Goal: Task Accomplishment & Management: Use online tool/utility

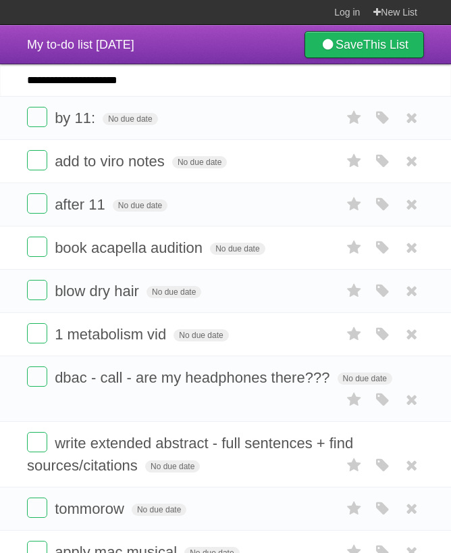
type input "**********"
click input "*********" at bounding box center [0, 0] width 0 height 0
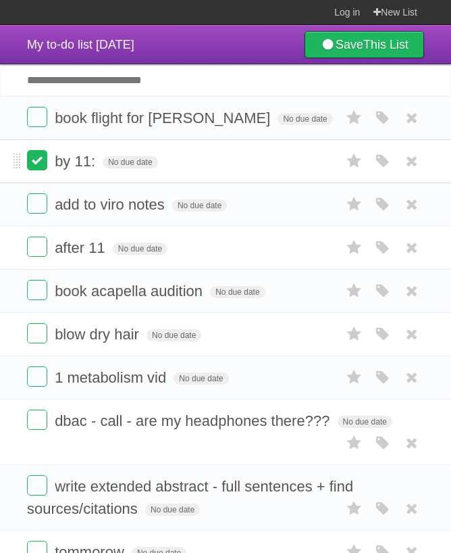
click at [41, 163] on label at bounding box center [37, 160] width 20 height 20
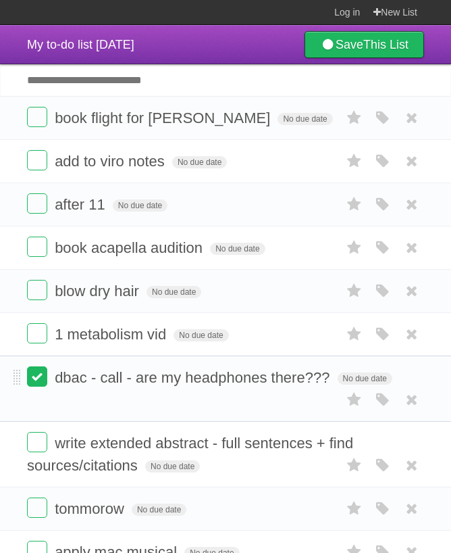
click at [37, 386] on label at bounding box center [37, 376] width 20 height 20
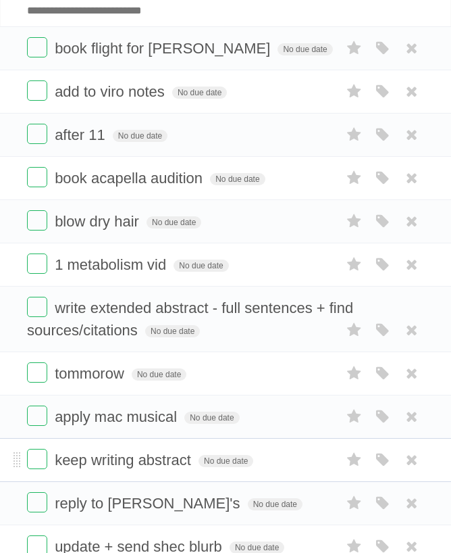
scroll to position [66, 0]
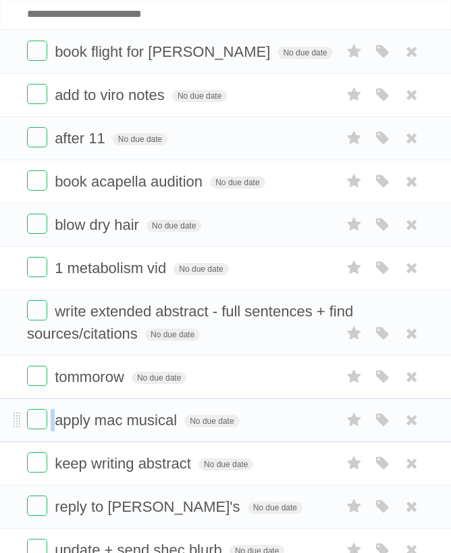
drag, startPoint x: 19, startPoint y: 436, endPoint x: 35, endPoint y: 436, distance: 16.2
click at [35, 437] on li "apply mac musical No due date White Red Blue Green Purple Orange" at bounding box center [225, 420] width 451 height 44
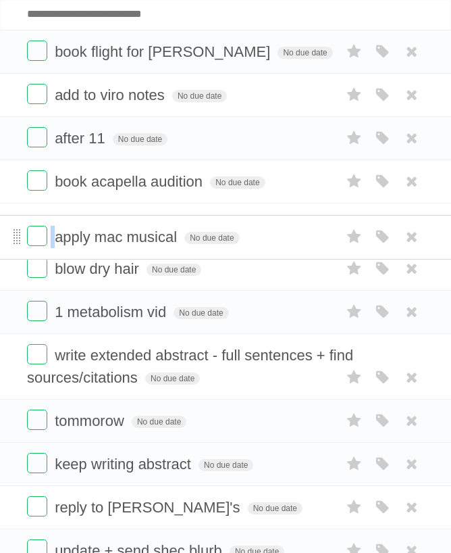
drag, startPoint x: 19, startPoint y: 428, endPoint x: 20, endPoint y: 235, distance: 192.6
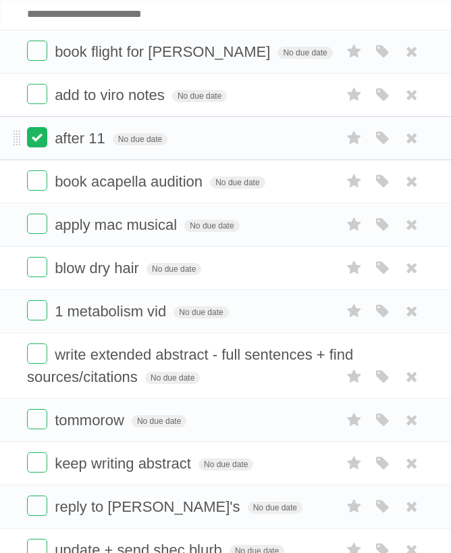
click at [34, 145] on label at bounding box center [37, 137] width 20 height 20
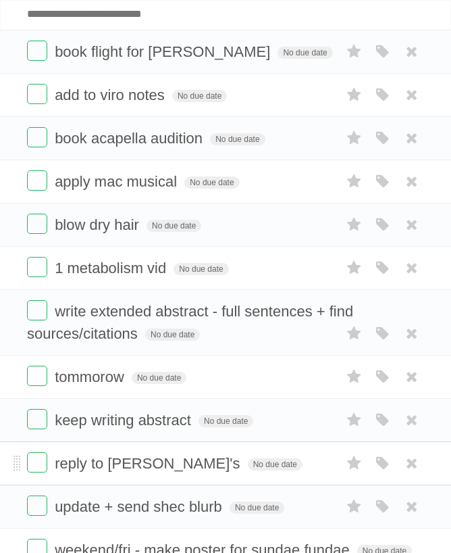
click at [22, 473] on li "reply to [PERSON_NAME]'s No due date White Red Blue Green Purple Orange" at bounding box center [225, 463] width 451 height 44
drag, startPoint x: 22, startPoint y: 473, endPoint x: 17, endPoint y: 456, distance: 17.5
click at [16, 456] on li "reply to [PERSON_NAME]'s No due date White Red Blue Green Purple Orange" at bounding box center [225, 463] width 451 height 44
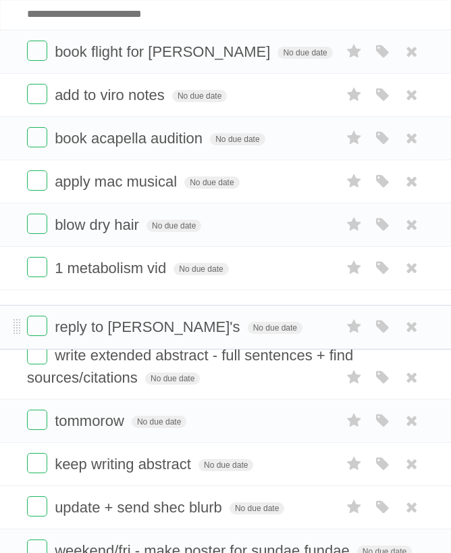
drag, startPoint x: 14, startPoint y: 471, endPoint x: 10, endPoint y: 326, distance: 144.6
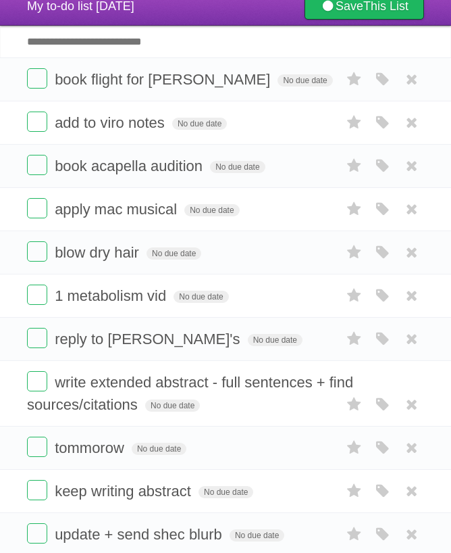
scroll to position [22, 0]
